Goal: Information Seeking & Learning: Learn about a topic

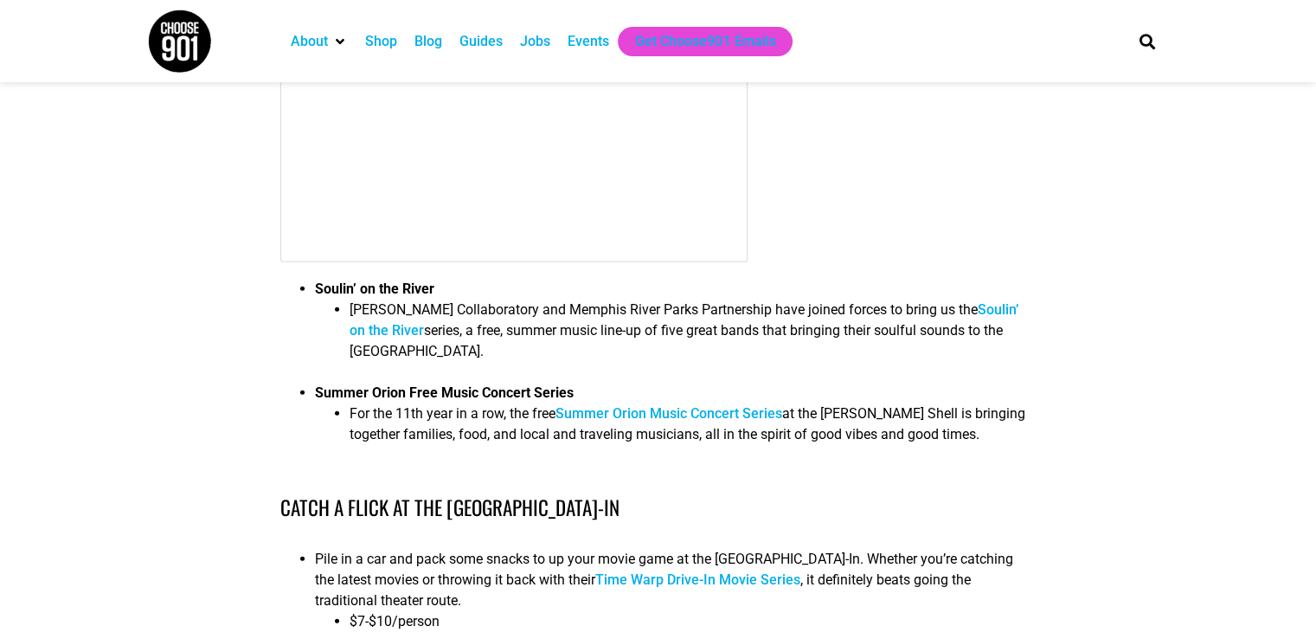
scroll to position [4760, 0]
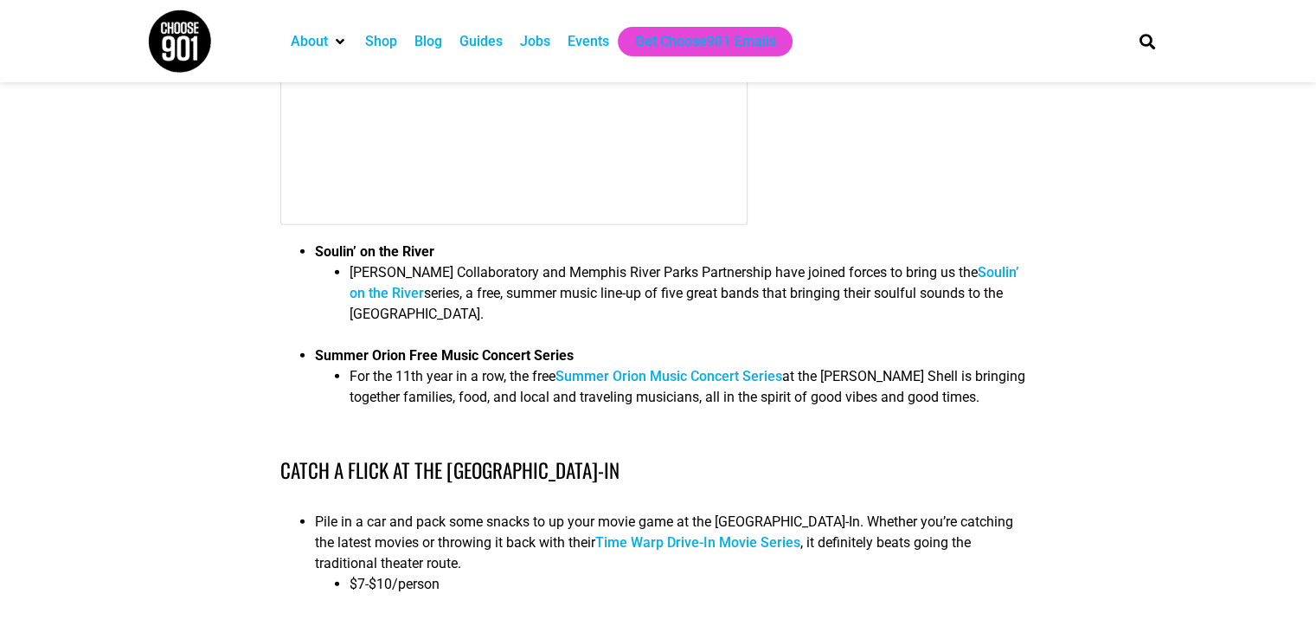
click at [415, 301] on link "Soulin’ on the River" at bounding box center [684, 282] width 669 height 37
click at [672, 384] on link "Summer Orion Music Concert Series" at bounding box center [669, 376] width 227 height 16
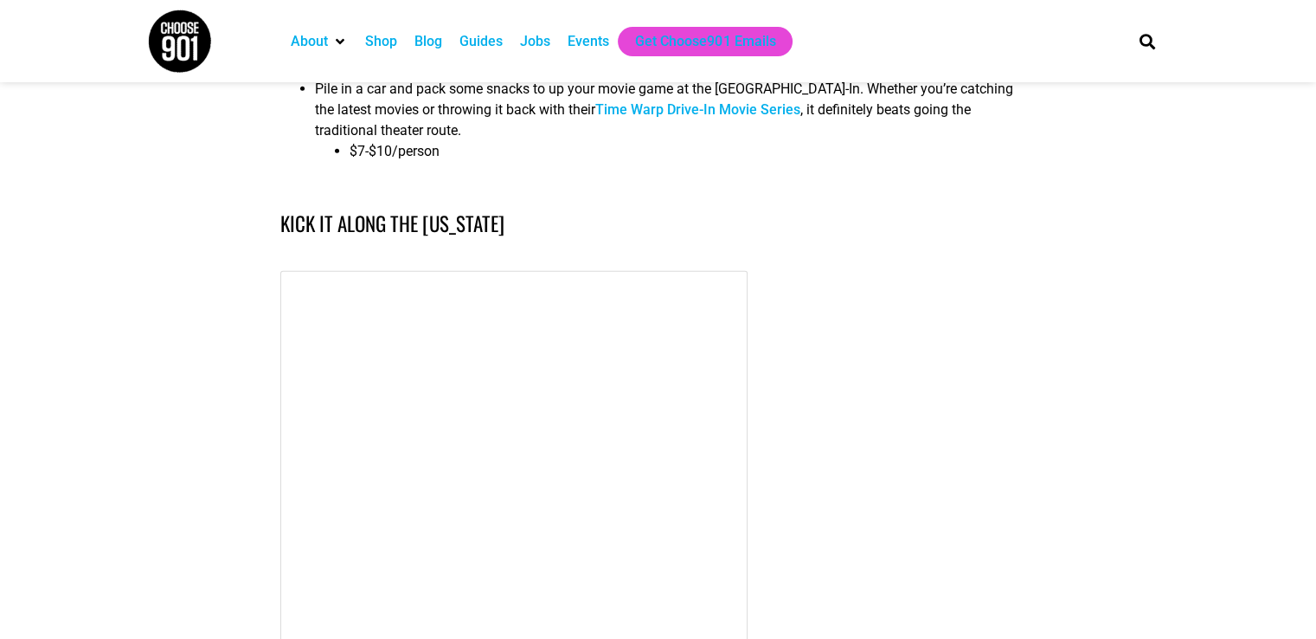
scroll to position [5106, 0]
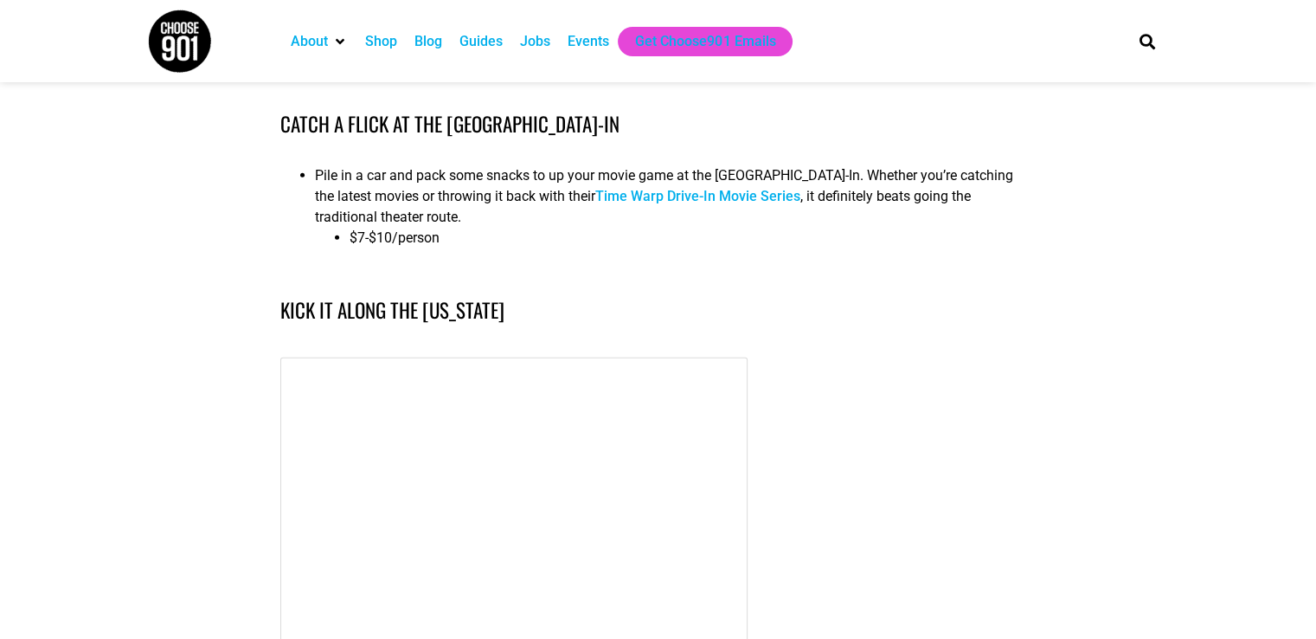
click at [776, 204] on link "Time Warp Drive-In Movie Series" at bounding box center [697, 196] width 205 height 16
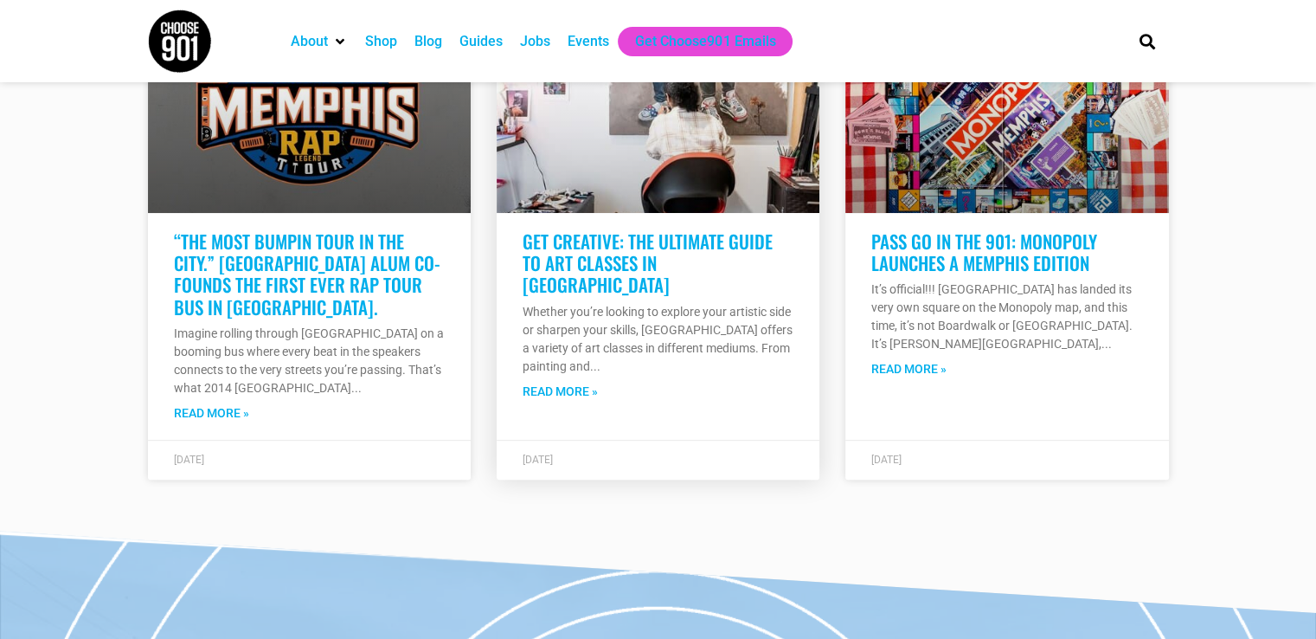
scroll to position [7183, 0]
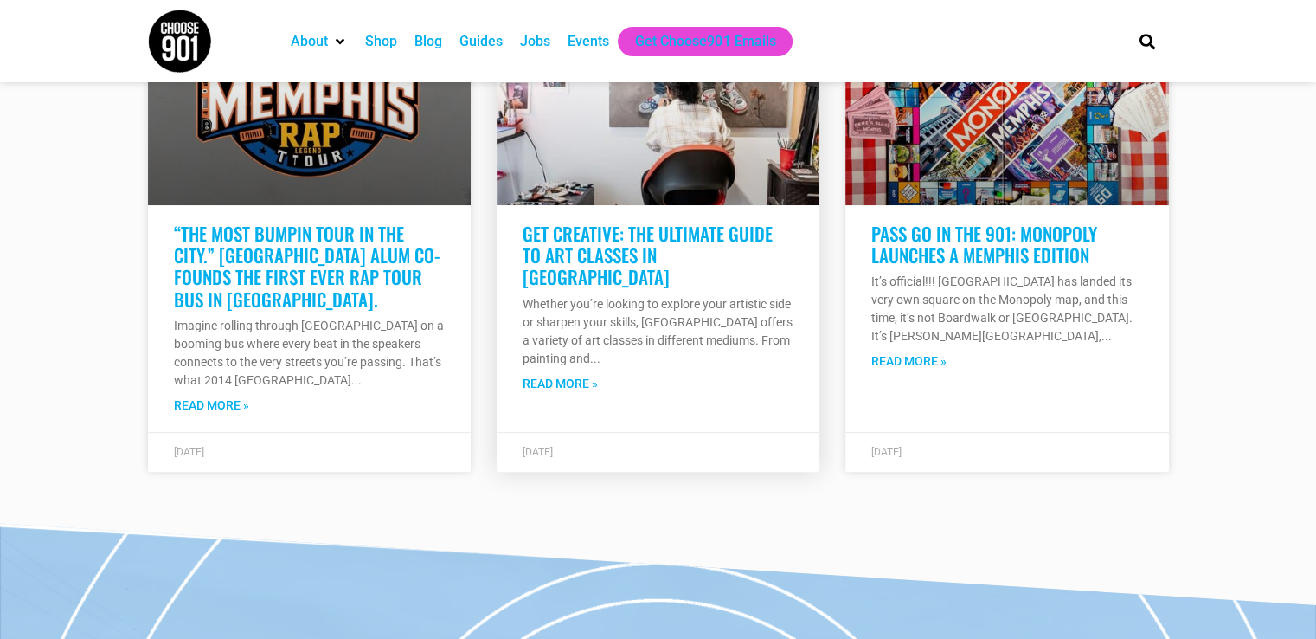
click at [681, 290] on link "Get Creative: The Ultimate Guide to Art Classes in [GEOGRAPHIC_DATA]" at bounding box center [648, 255] width 250 height 70
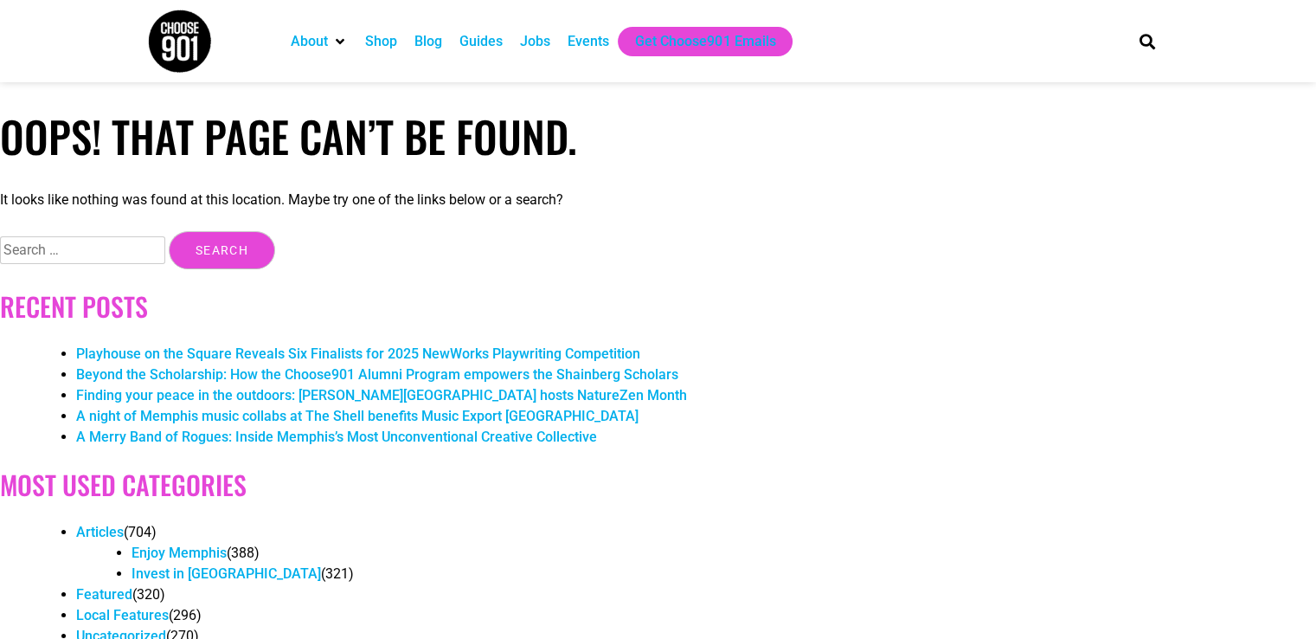
click at [295, 421] on link "A night of Memphis music collabs at The Shell benefits Music Export [GEOGRAPHIC…" at bounding box center [357, 416] width 563 height 16
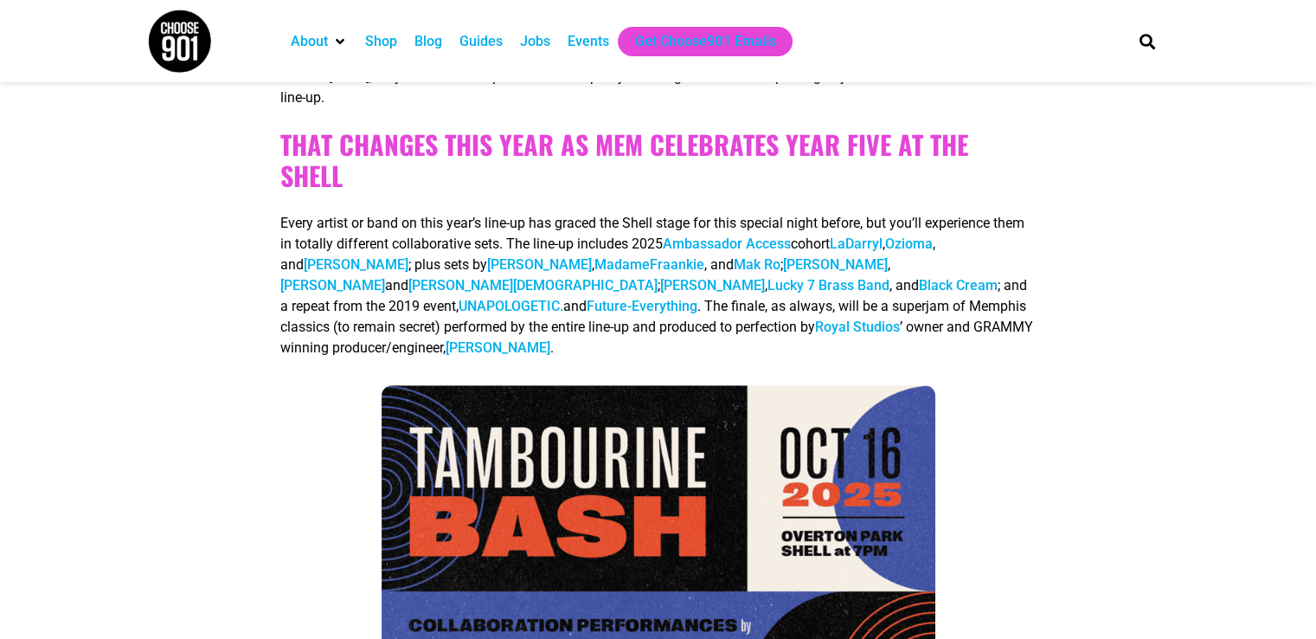
scroll to position [779, 0]
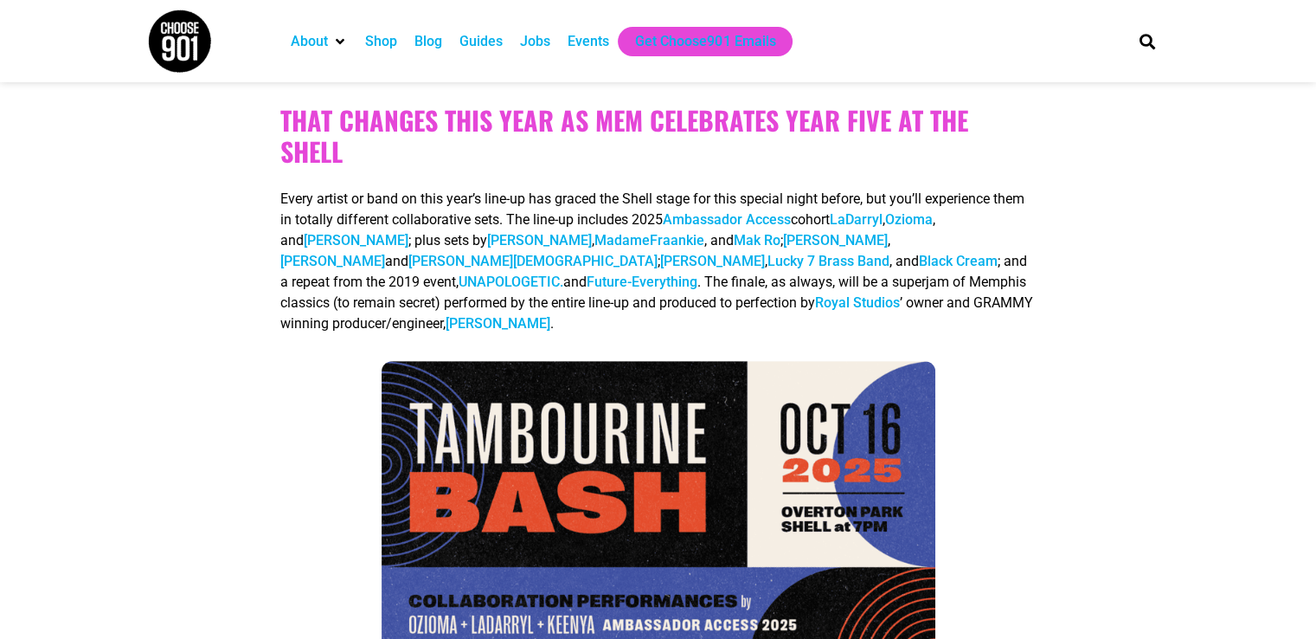
click at [791, 214] on link "Ambassador Access" at bounding box center [727, 219] width 128 height 16
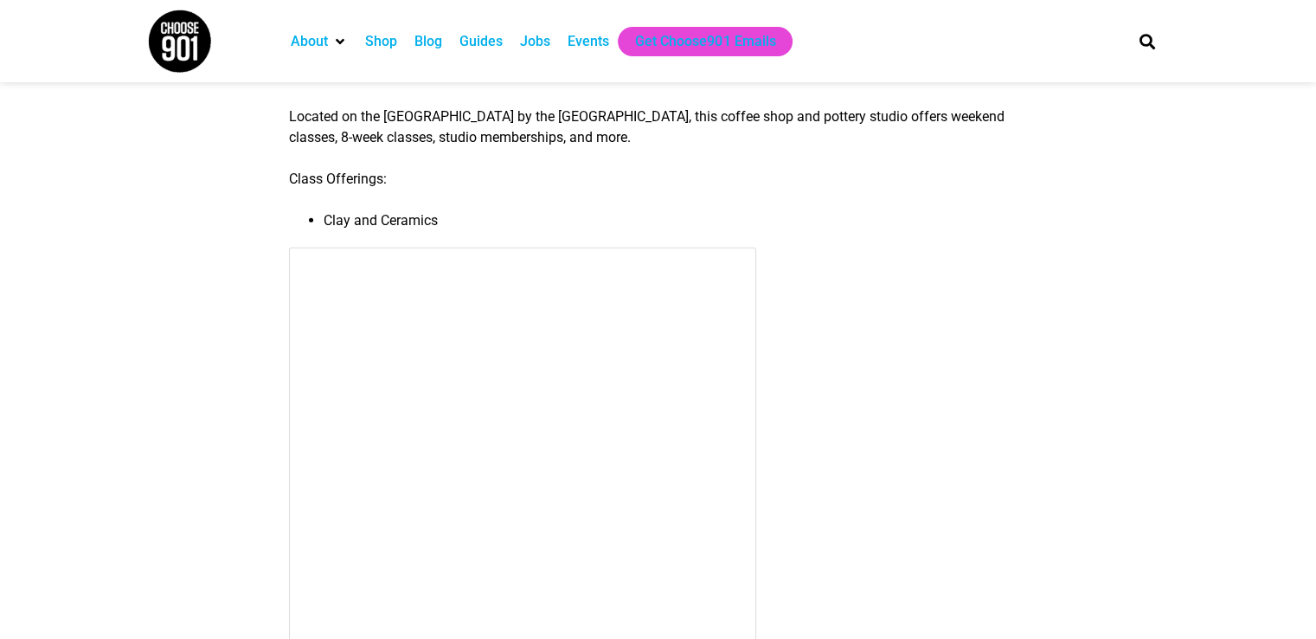
scroll to position [4847, 0]
